Goal: Task Accomplishment & Management: Use online tool/utility

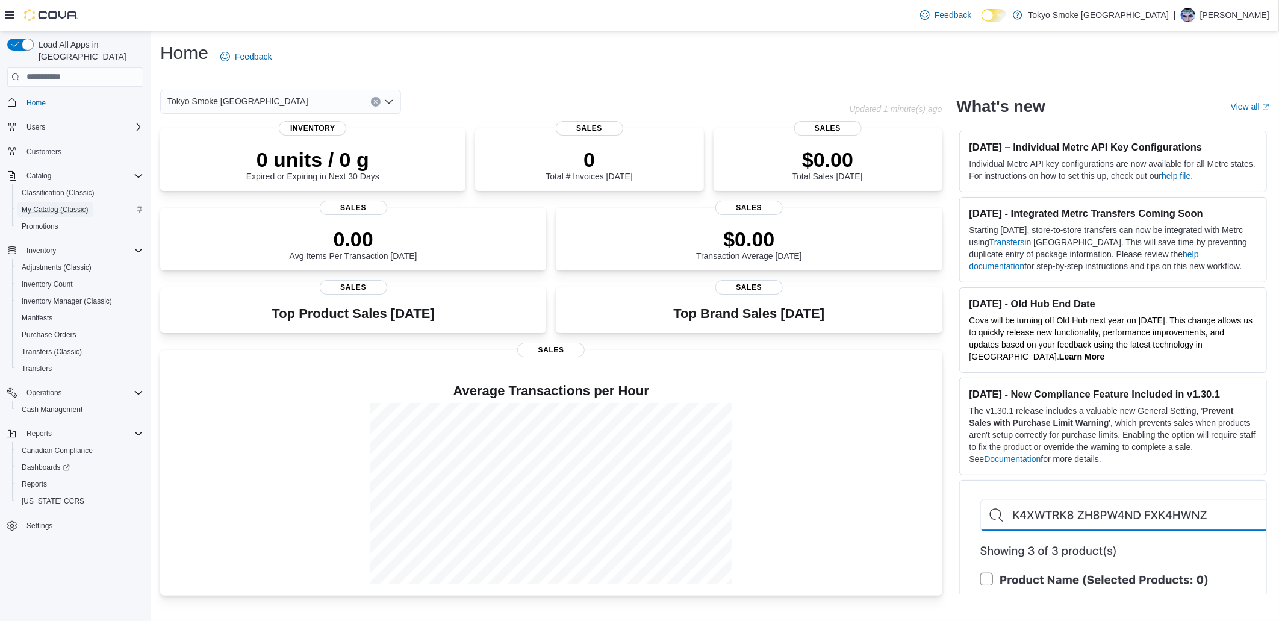
click at [45, 202] on span "My Catalog (Classic)" at bounding box center [55, 209] width 67 height 14
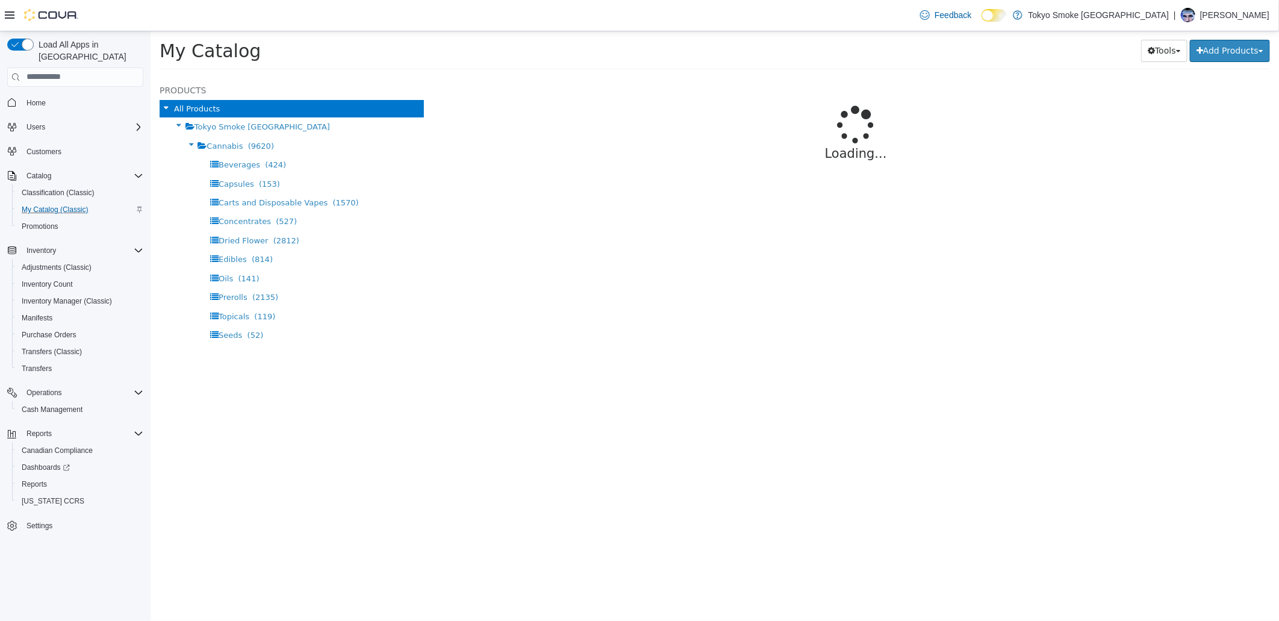
select select "**********"
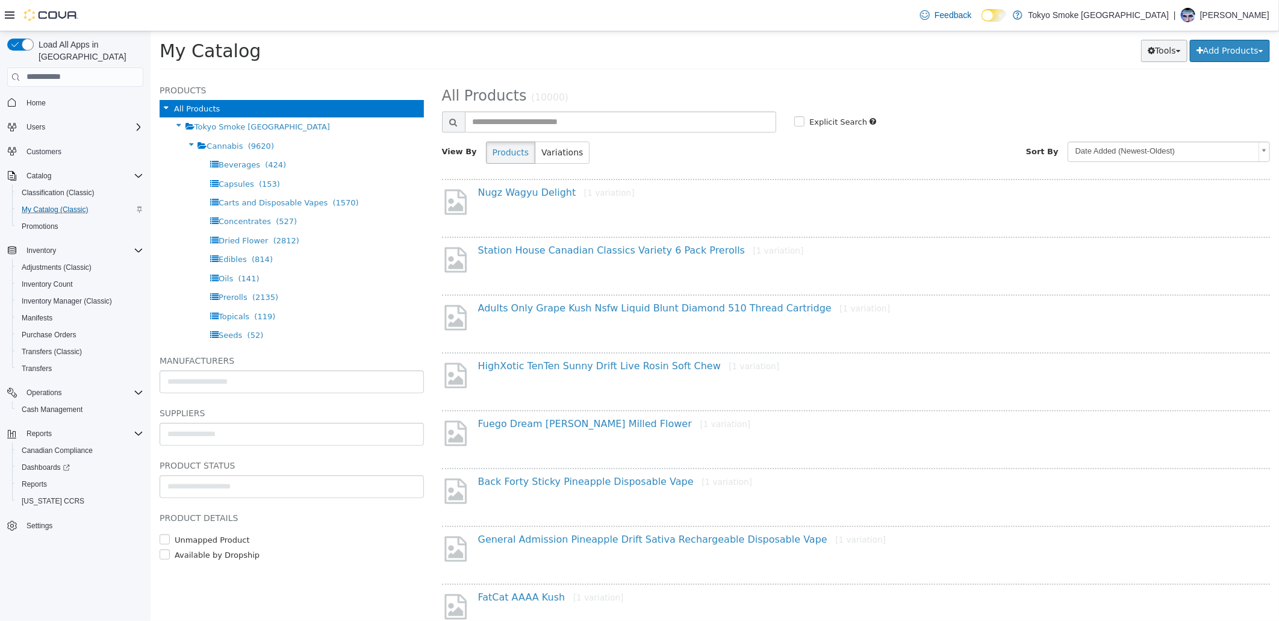
click at [1170, 48] on button "Tools" at bounding box center [1163, 50] width 46 height 22
click at [1132, 122] on link "Export" at bounding box center [1129, 123] width 113 height 16
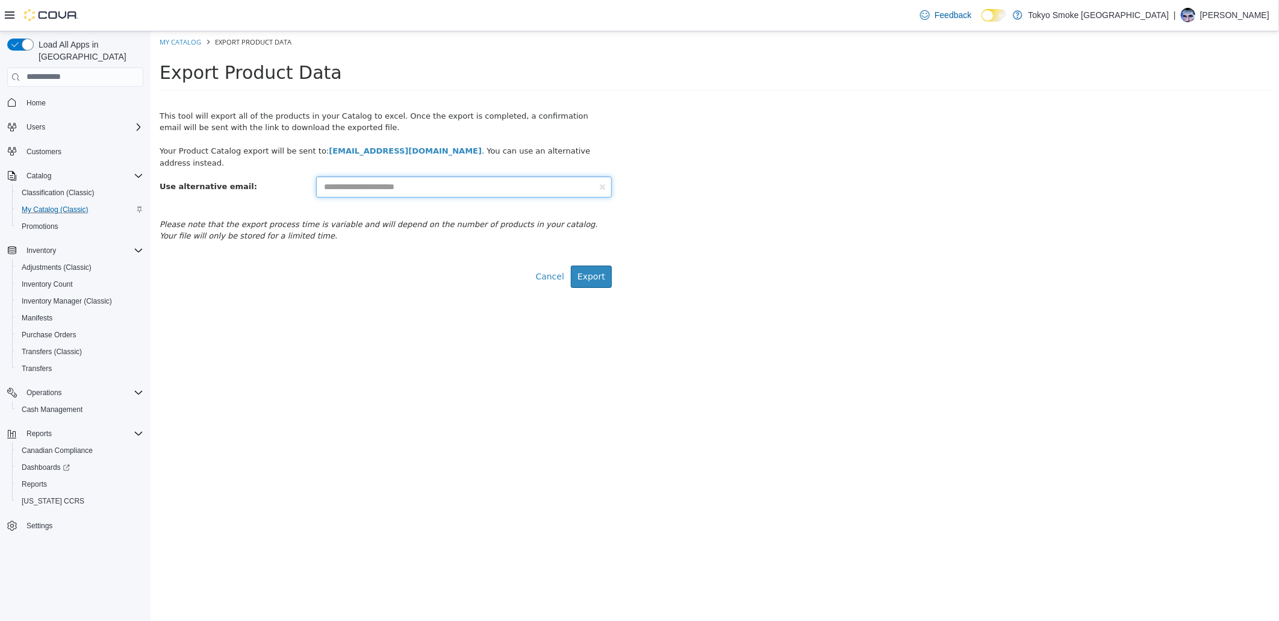
click at [477, 176] on input "text" at bounding box center [463, 186] width 296 height 21
type input "**********"
click at [598, 265] on button "Export" at bounding box center [590, 276] width 41 height 22
select select "**********"
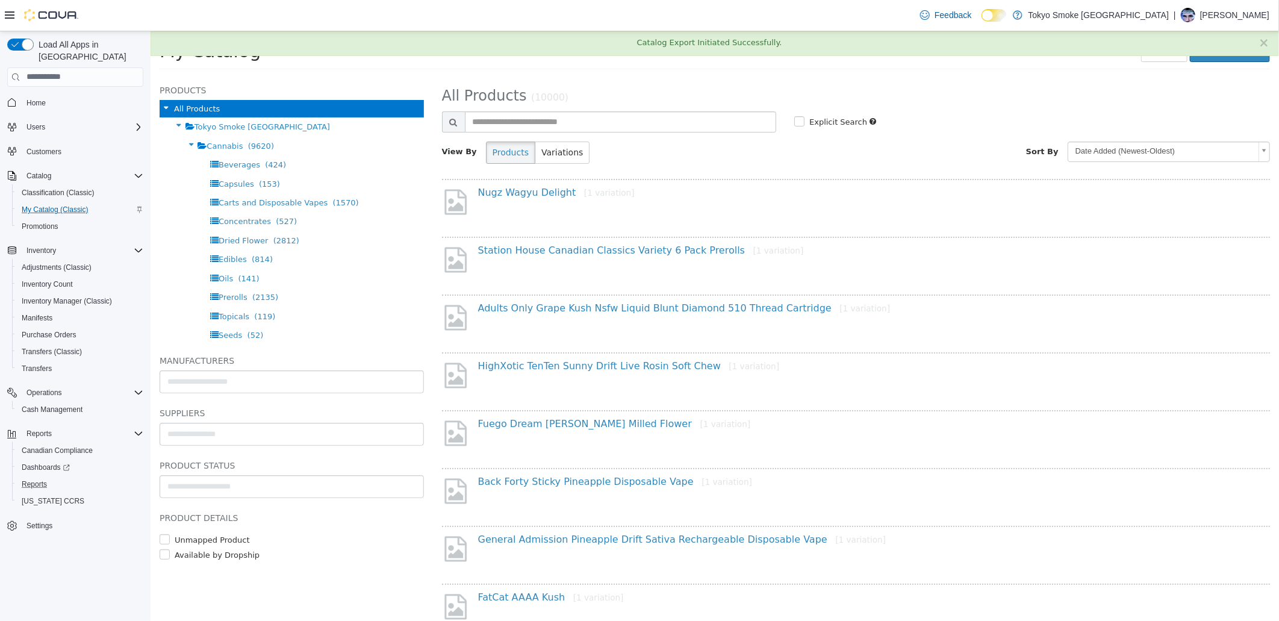
click at [25, 477] on button "Reports" at bounding box center [80, 484] width 136 height 17
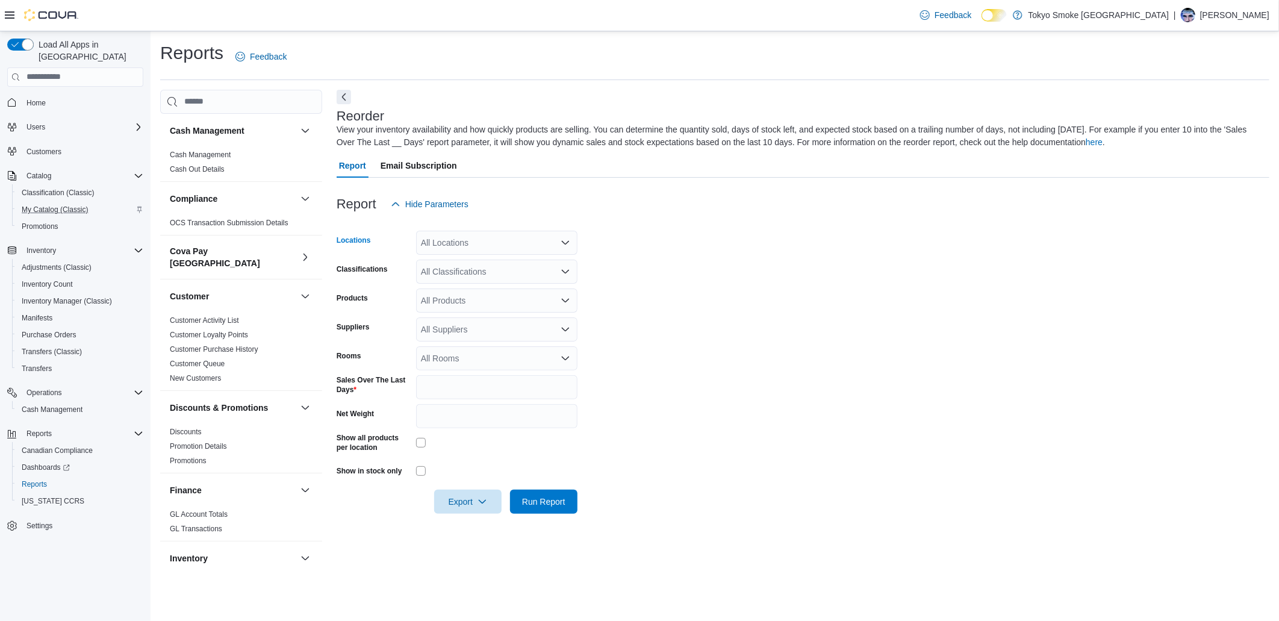
click at [461, 238] on div "All Locations" at bounding box center [496, 243] width 161 height 24
type input "***"
click at [445, 262] on span "[PERSON_NAME]" at bounding box center [476, 262] width 69 height 12
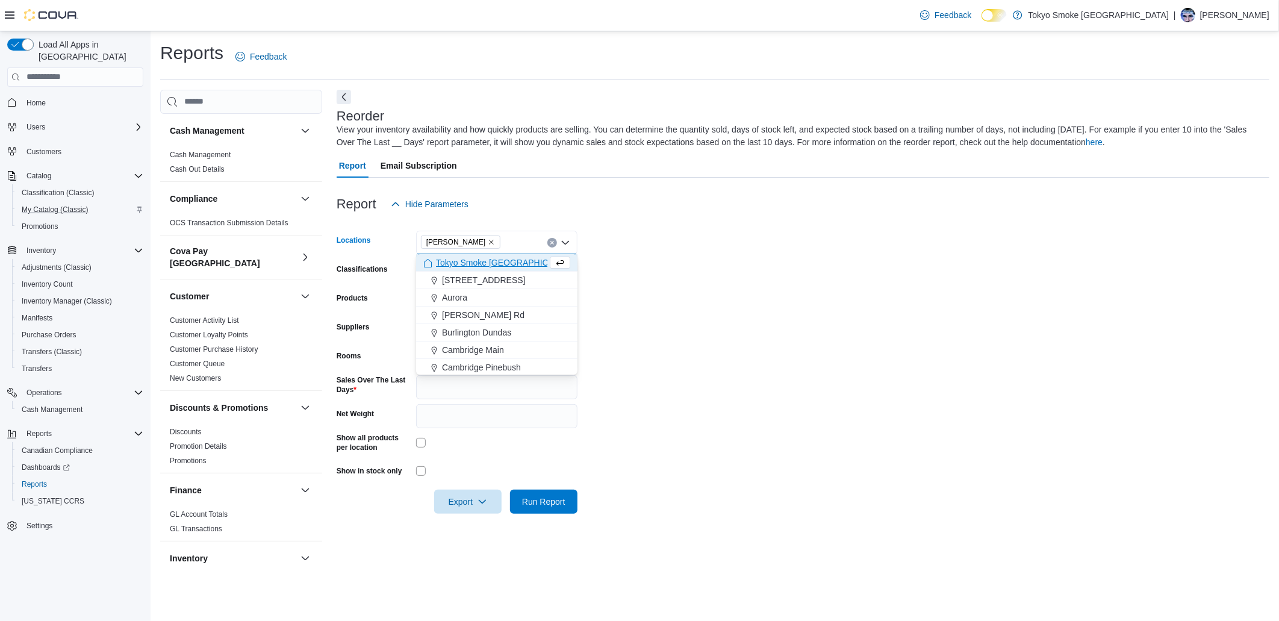
click at [736, 336] on form "Locations [GEOGRAPHIC_DATA] Combo box. Selected. [PERSON_NAME]. Press Backspace…" at bounding box center [802, 364] width 932 height 297
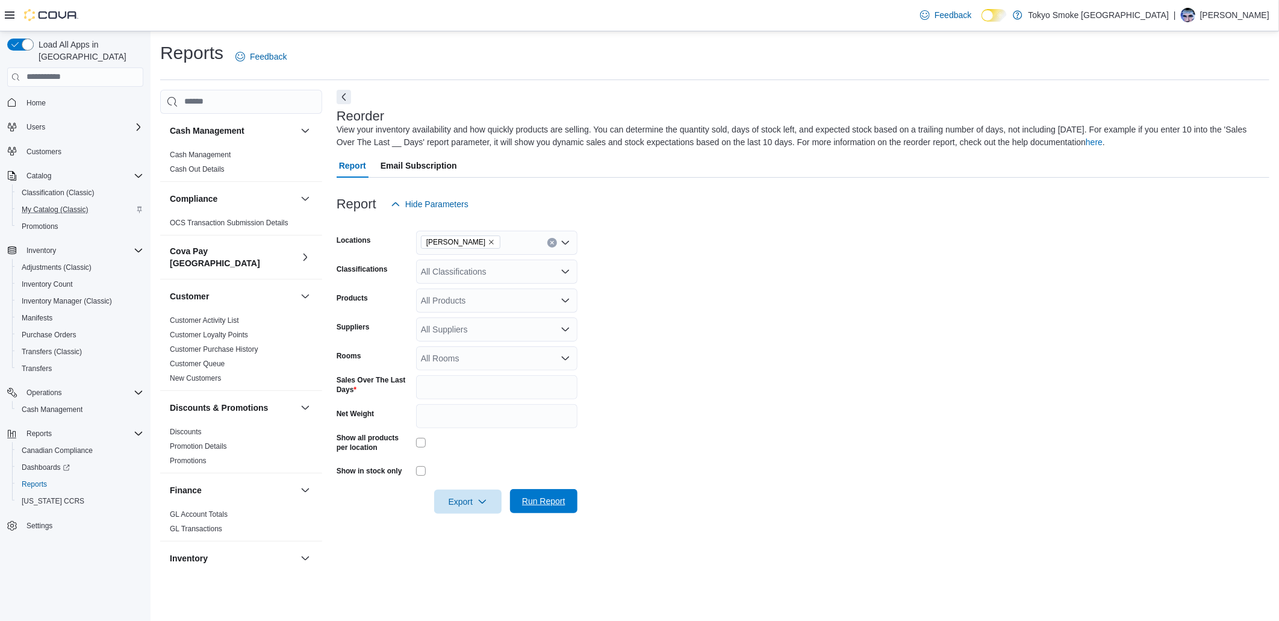
click at [542, 502] on span "Run Report" at bounding box center [543, 501] width 43 height 12
click at [492, 271] on div "All Classifications" at bounding box center [496, 271] width 161 height 24
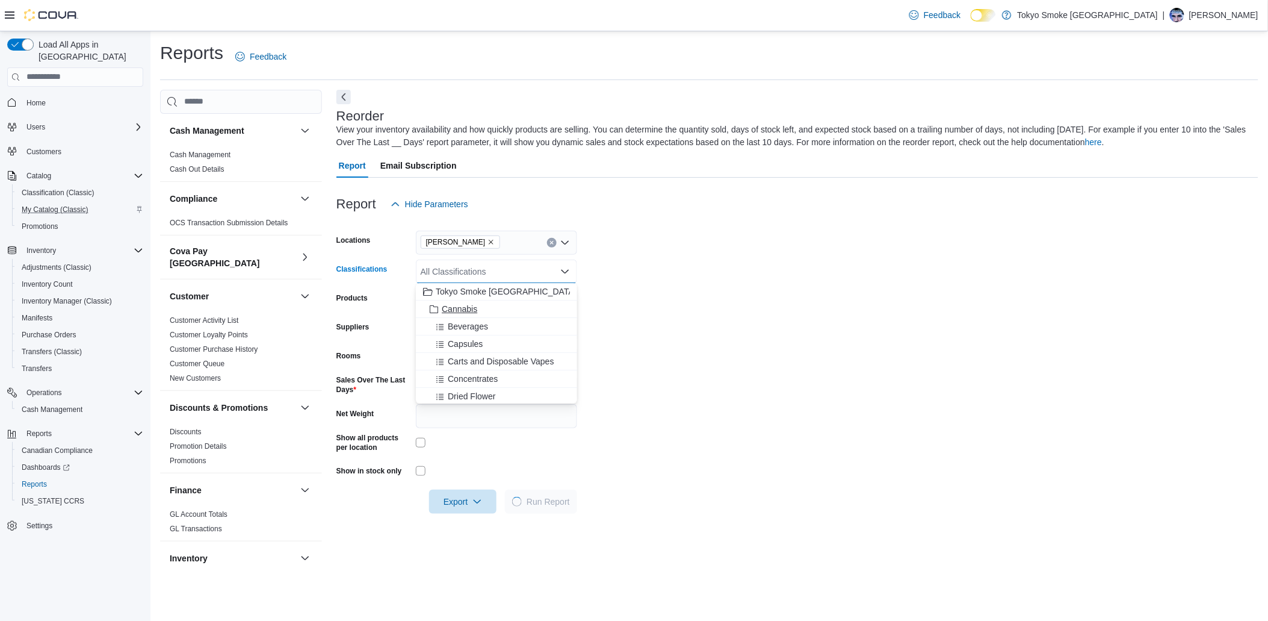
click at [477, 307] on div "Cannabis" at bounding box center [496, 309] width 147 height 12
click at [834, 462] on form "Locations [PERSON_NAME] Classifications Cannabis Combo box. Selected. Cannabis.…" at bounding box center [797, 364] width 922 height 297
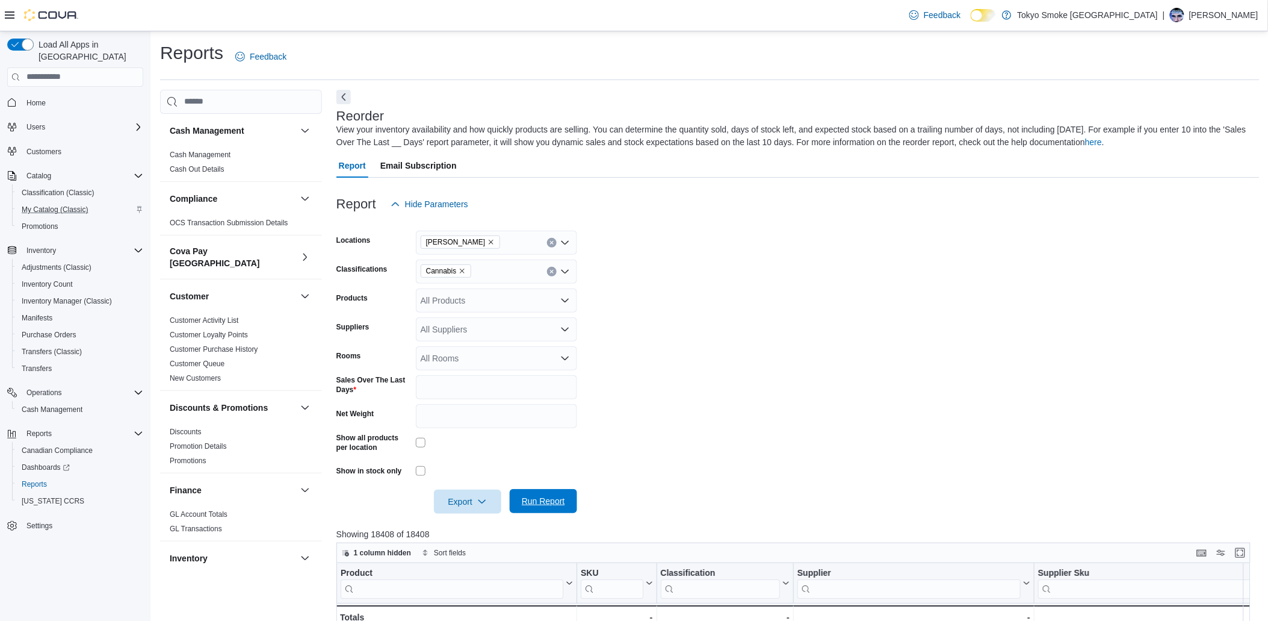
click at [548, 495] on span "Run Report" at bounding box center [543, 501] width 53 height 24
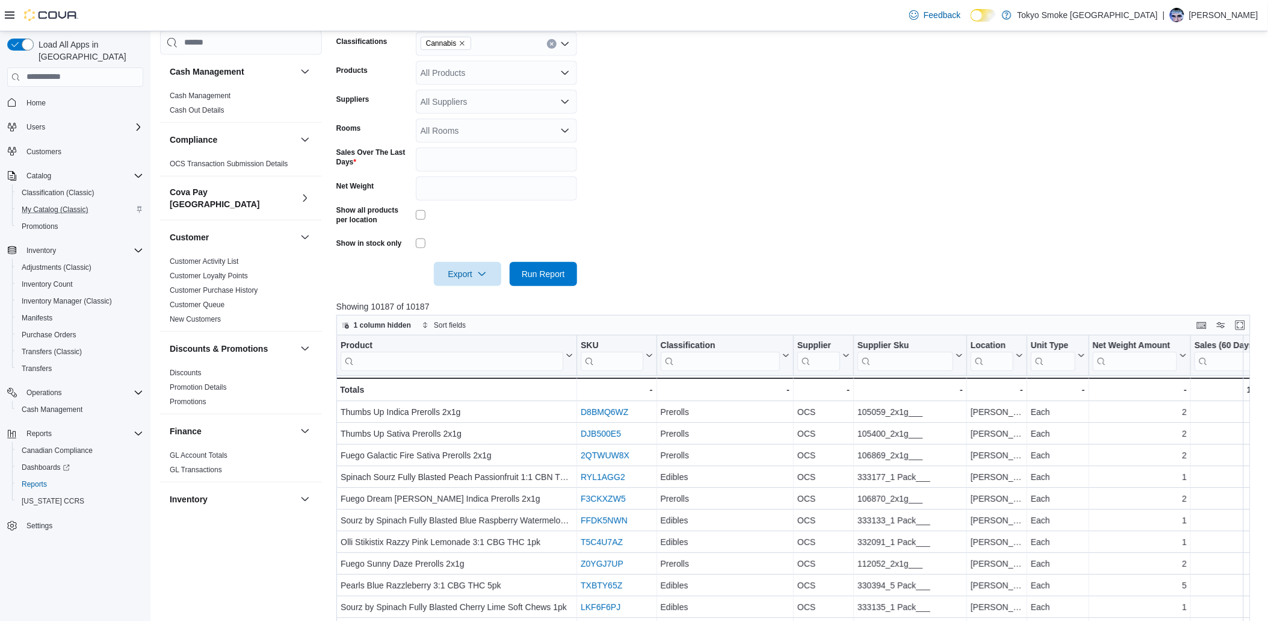
scroll to position [214, 0]
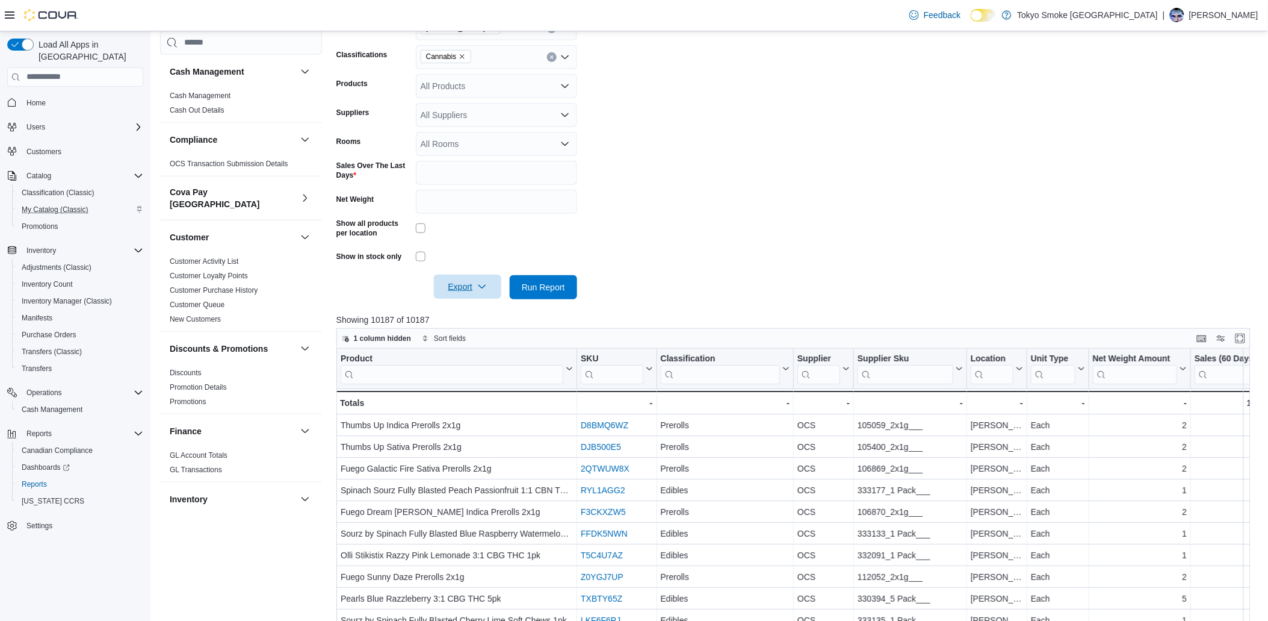
click at [476, 297] on span "Export" at bounding box center [467, 286] width 53 height 24
click at [474, 309] on span "Export to Excel" at bounding box center [469, 312] width 54 height 10
